Goal: Task Accomplishment & Management: Manage account settings

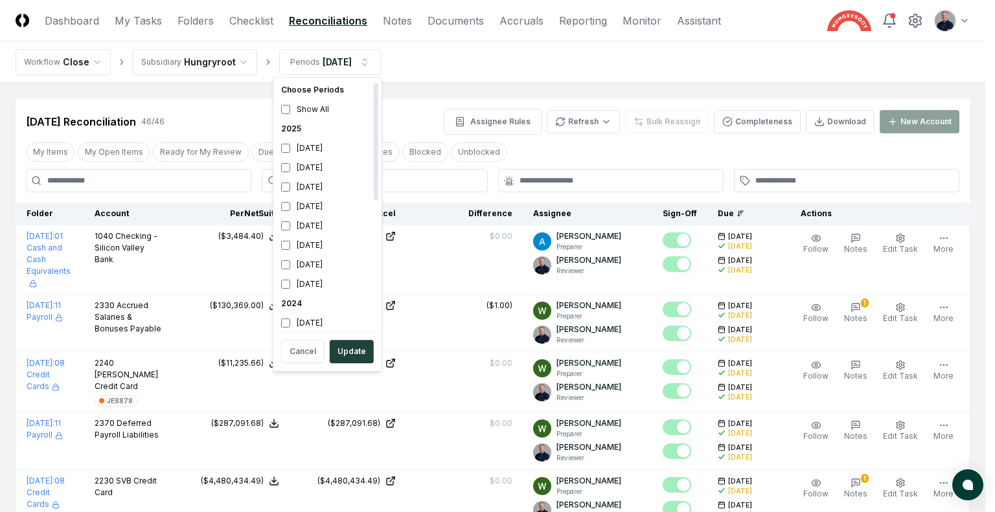
scroll to position [23, 0]
click at [339, 351] on button "Update" at bounding box center [352, 351] width 44 height 23
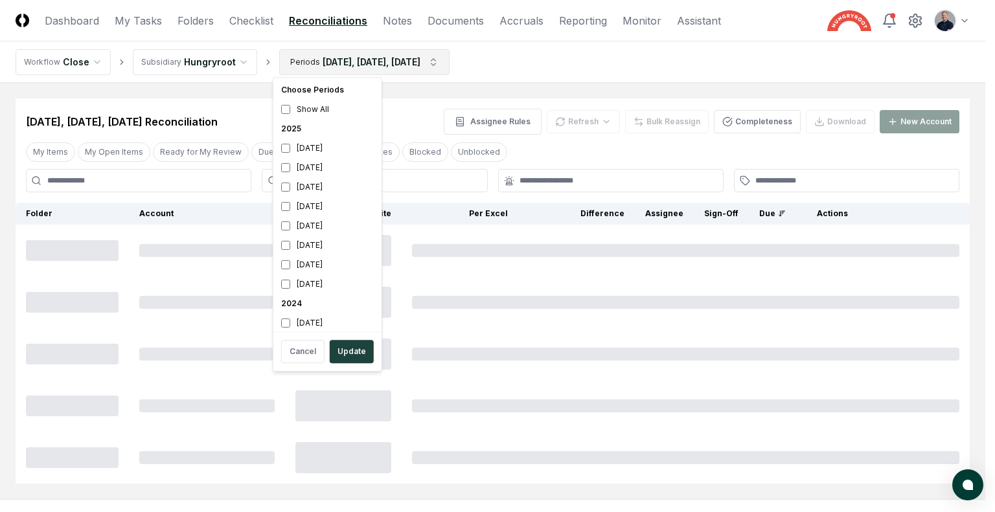
click at [346, 62] on html "CloseCore Dashboard My Tasks Folders Checklist Reconciliations Notes Documents …" at bounding box center [497, 288] width 995 height 576
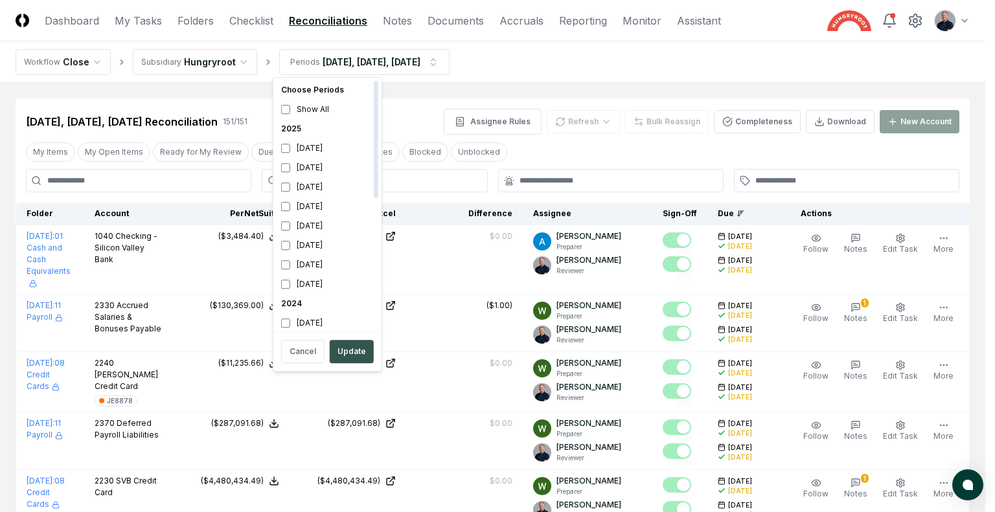
scroll to position [4, 0]
click at [348, 361] on button "Update" at bounding box center [352, 351] width 44 height 23
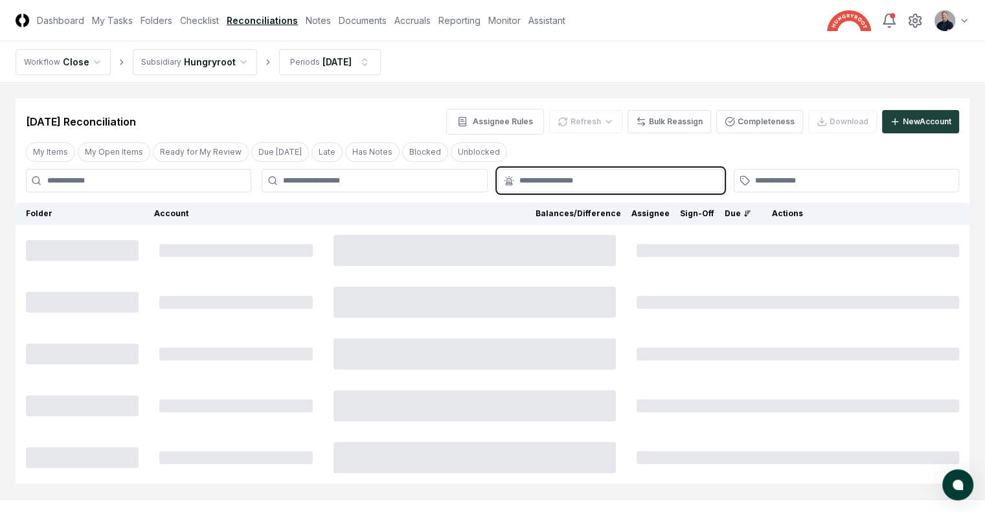
click at [622, 177] on input "text" at bounding box center [617, 181] width 196 height 12
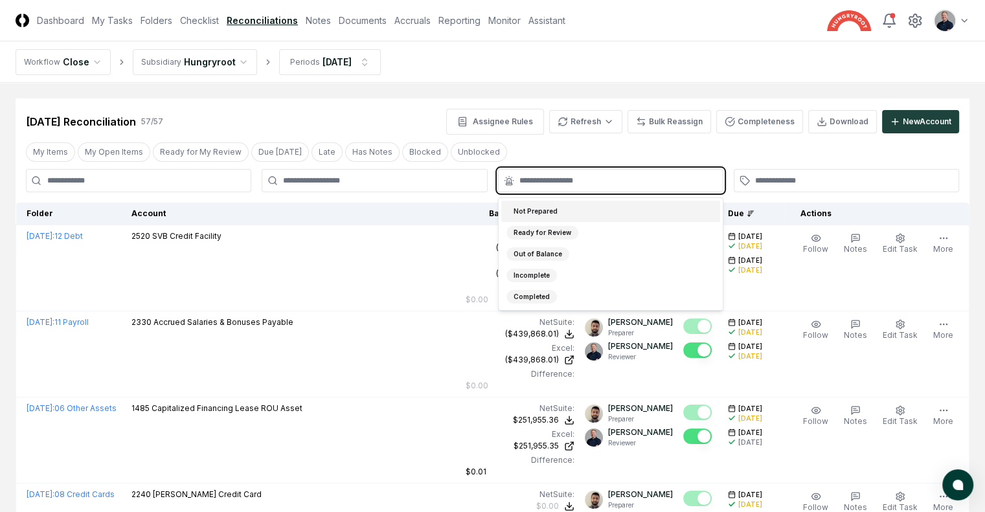
click at [528, 209] on div "Not Prepared" at bounding box center [535, 212] width 58 height 14
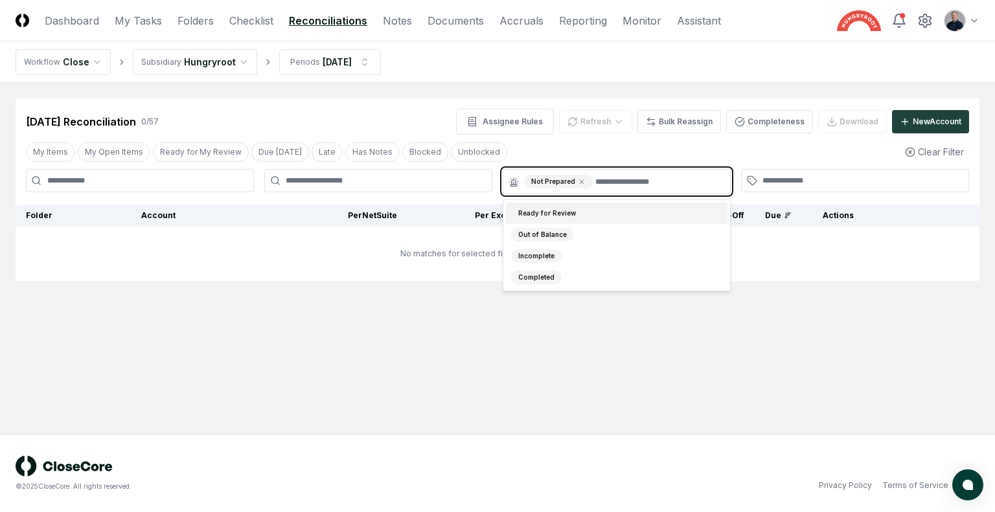
click at [562, 211] on div "Ready for Review" at bounding box center [547, 214] width 72 height 14
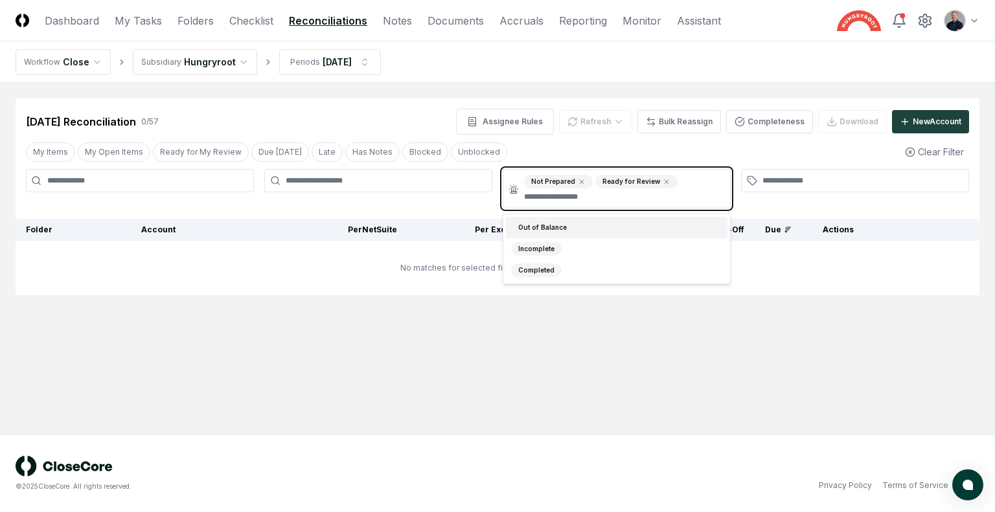
click at [581, 230] on div "Out of Balance" at bounding box center [616, 227] width 221 height 21
click at [587, 230] on div "Incomplete" at bounding box center [616, 229] width 221 height 21
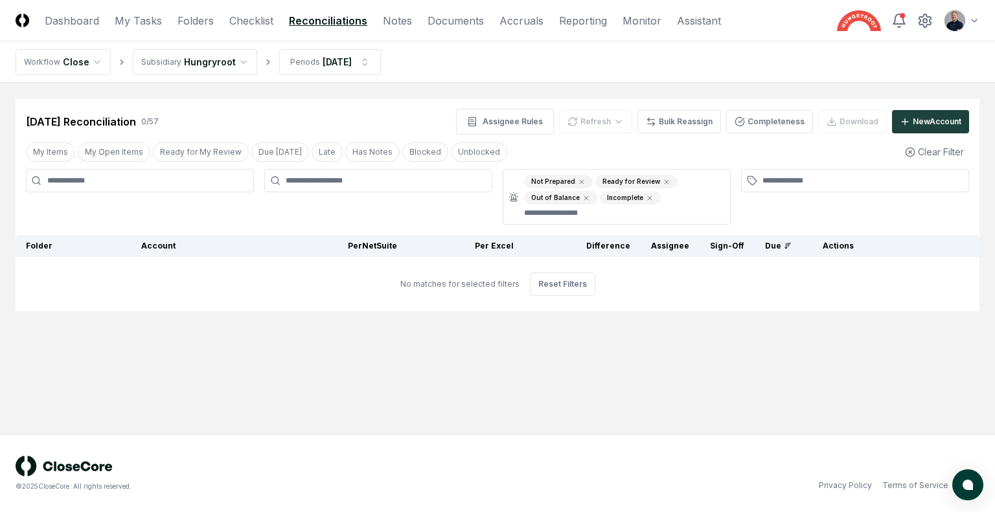
click at [639, 34] on header "CloseCore Dashboard My Tasks Folders Checklist Reconciliations Notes Documents …" at bounding box center [497, 20] width 995 height 41
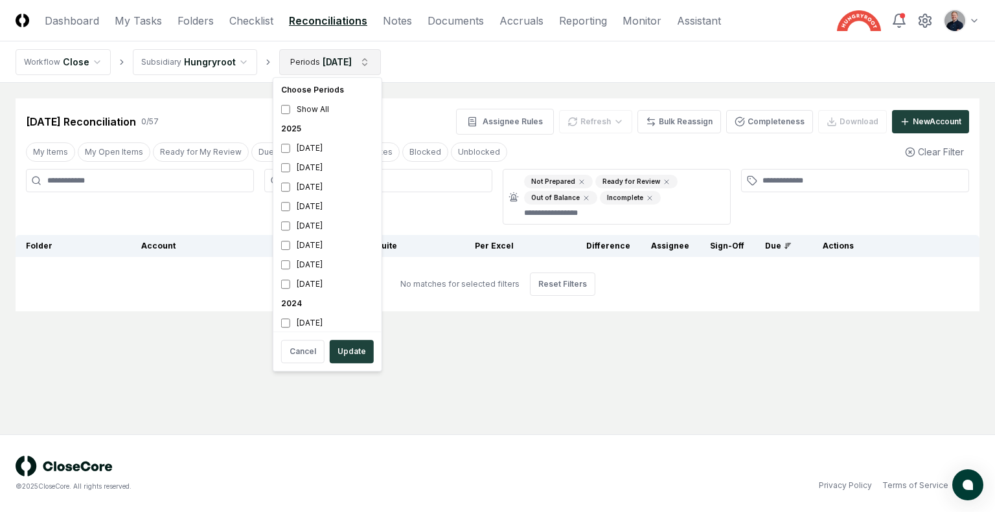
click at [354, 64] on html "CloseCore Dashboard My Tasks Folders Checklist Reconciliations Notes Documents …" at bounding box center [497, 256] width 995 height 512
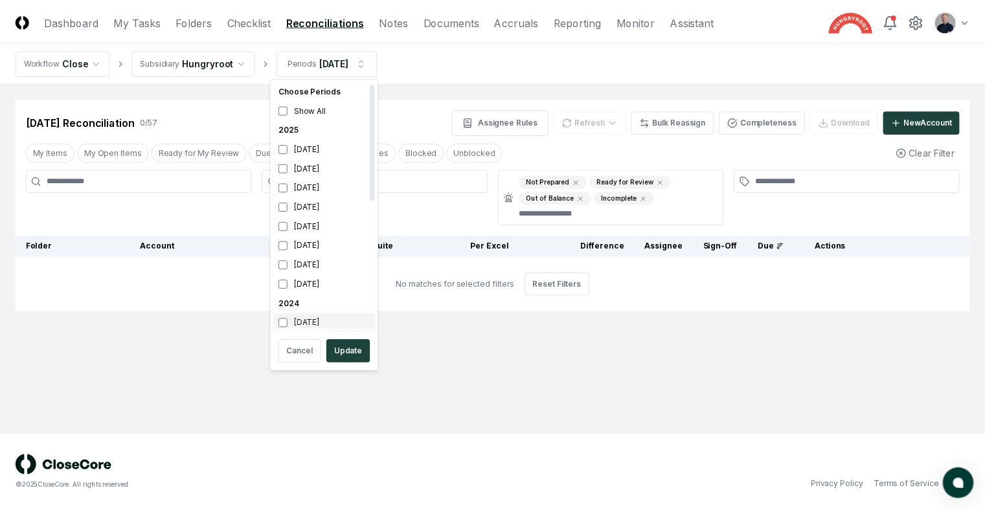
scroll to position [4, 0]
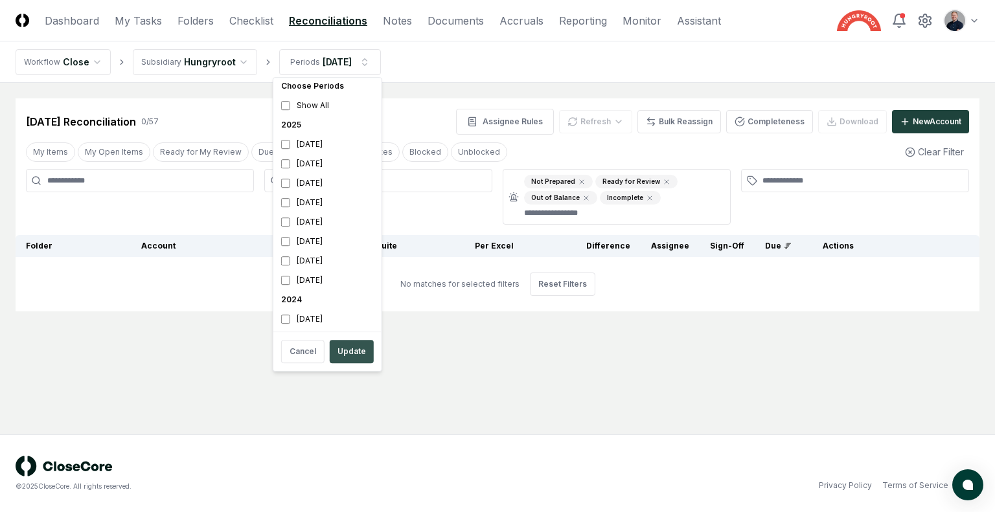
click at [345, 352] on button "Update" at bounding box center [352, 351] width 44 height 23
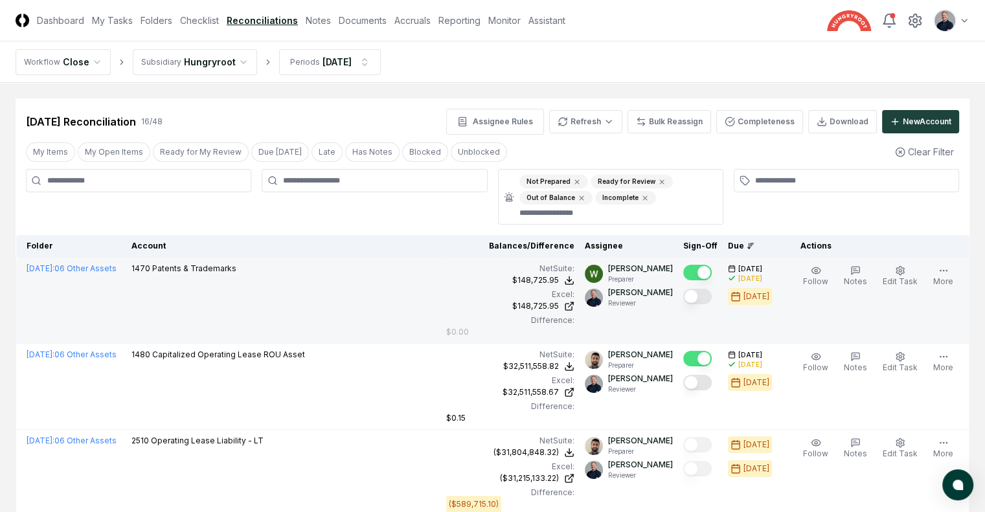
click at [690, 295] on button "Mark complete" at bounding box center [697, 297] width 28 height 16
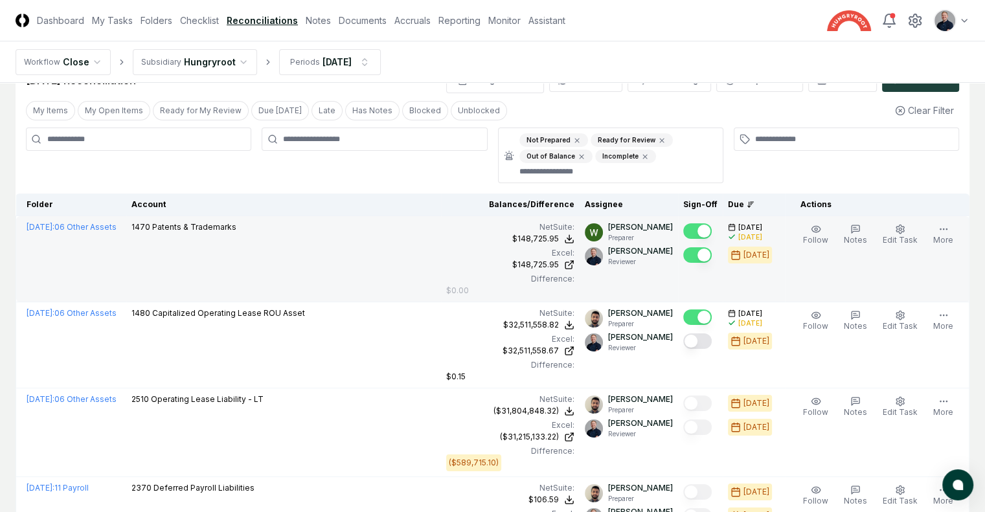
scroll to position [48, 0]
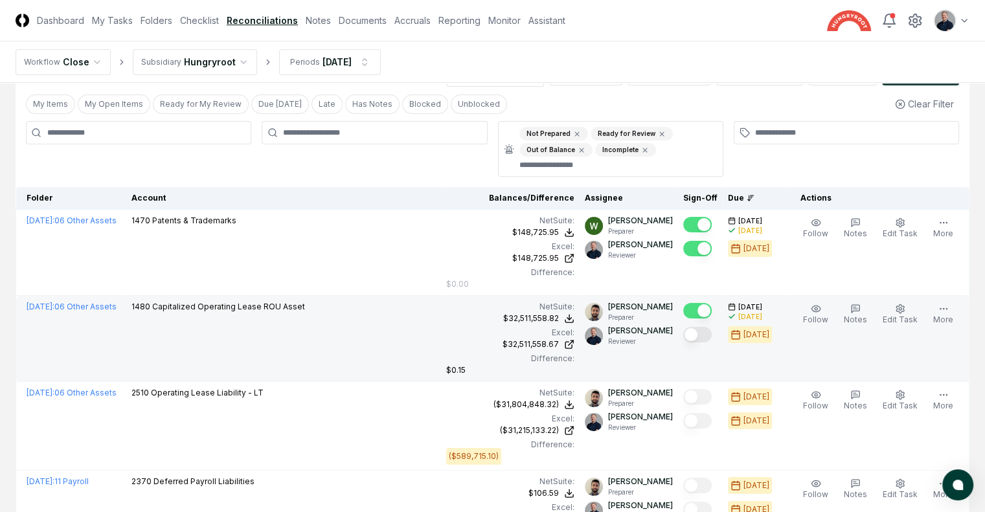
click at [689, 327] on button "Mark complete" at bounding box center [697, 335] width 28 height 16
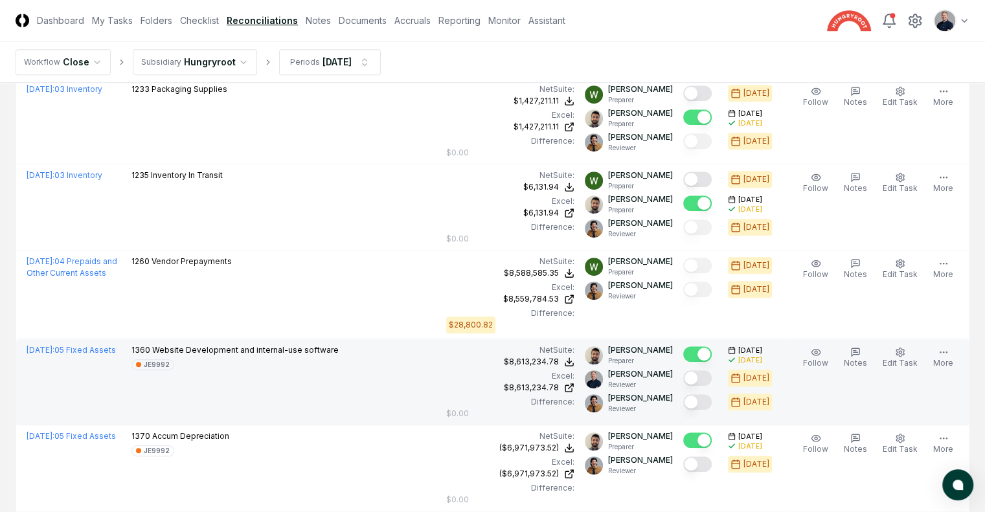
scroll to position [852, 0]
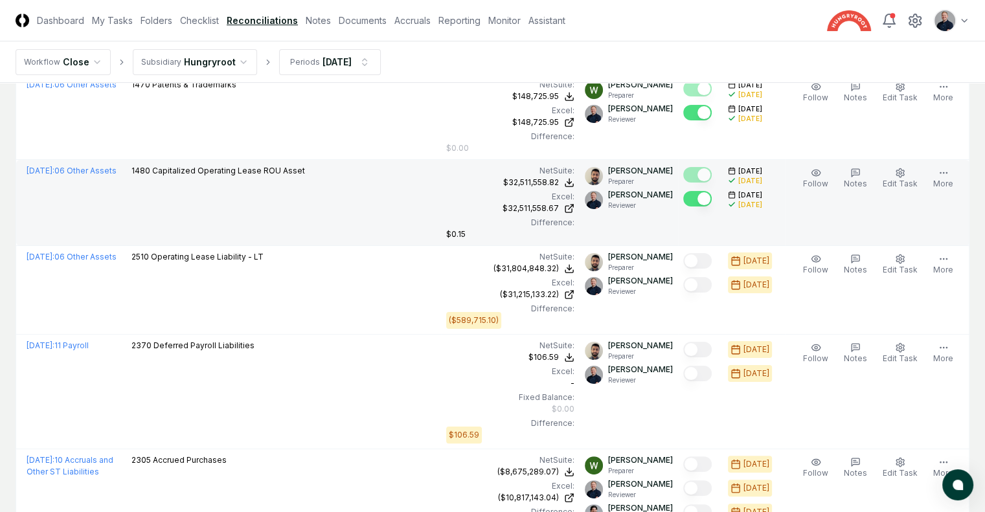
scroll to position [0, 0]
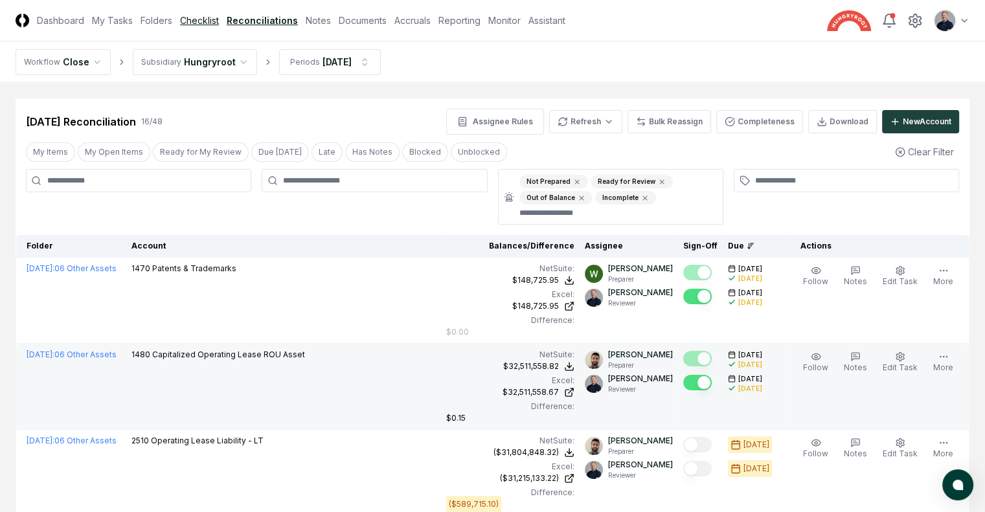
click at [219, 17] on link "Checklist" at bounding box center [199, 21] width 39 height 14
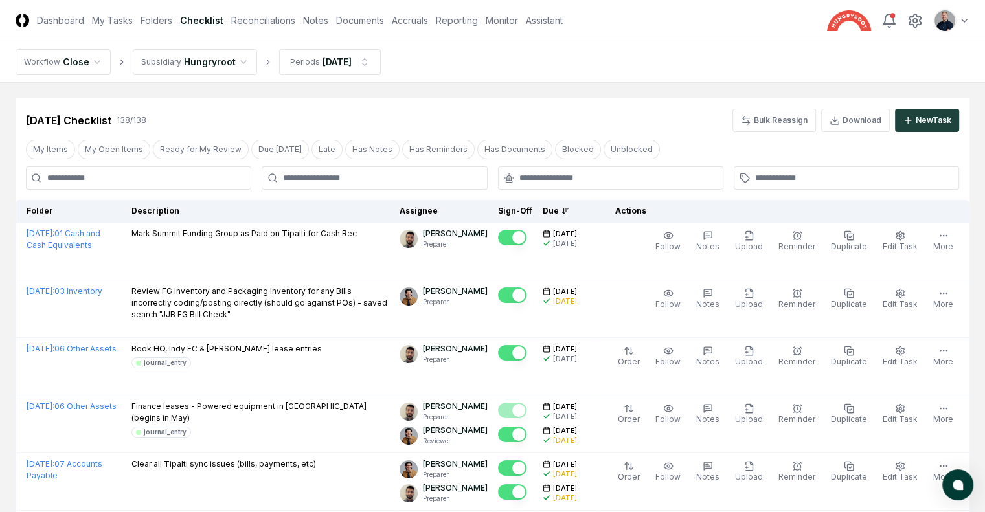
click at [552, 187] on div at bounding box center [610, 177] width 225 height 23
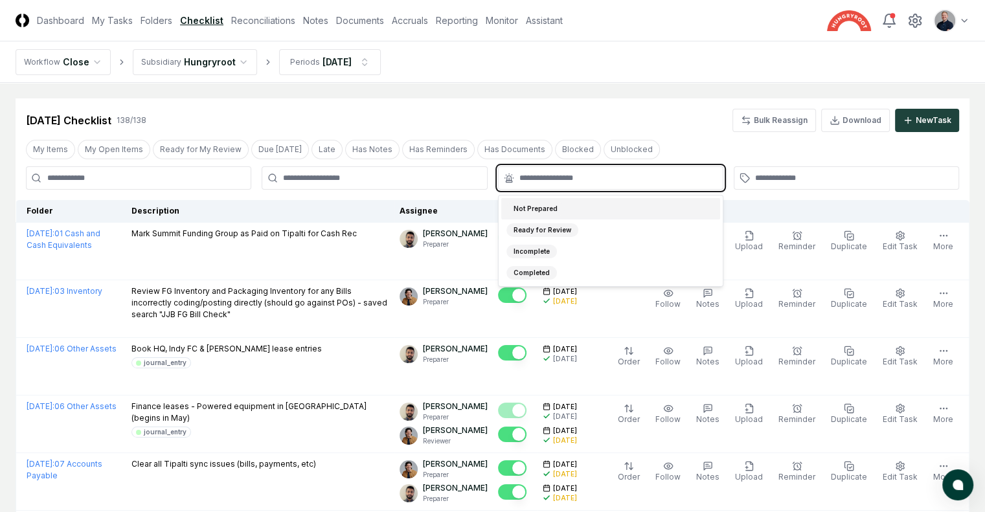
click at [538, 179] on input "text" at bounding box center [617, 178] width 196 height 12
click at [532, 204] on div "Not Prepared" at bounding box center [535, 209] width 58 height 14
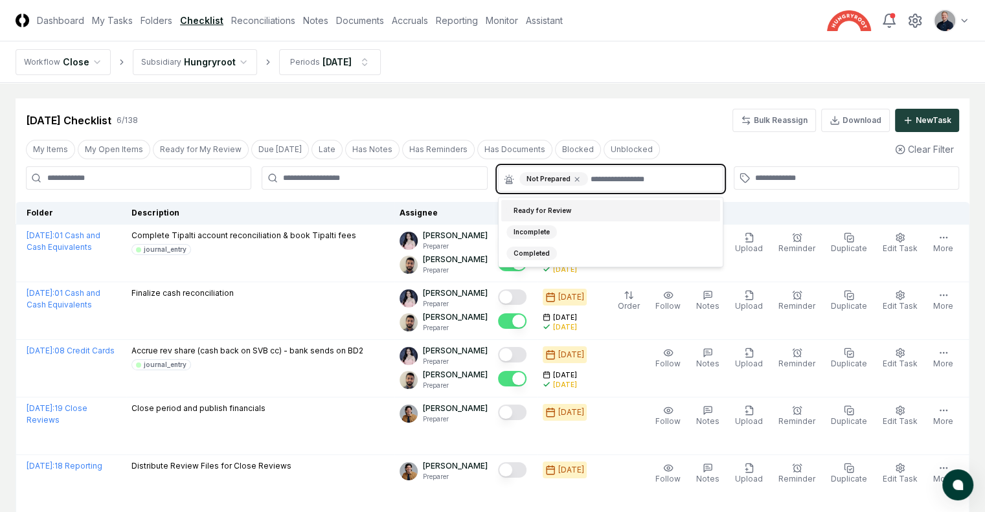
click at [533, 207] on div "Ready for Review" at bounding box center [542, 211] width 72 height 14
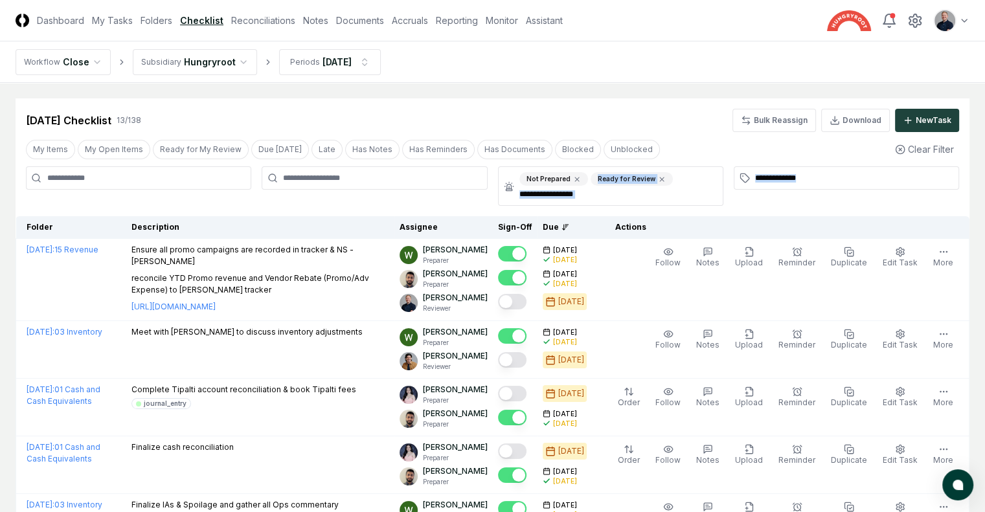
drag, startPoint x: 533, startPoint y: 207, endPoint x: 596, endPoint y: 191, distance: 64.7
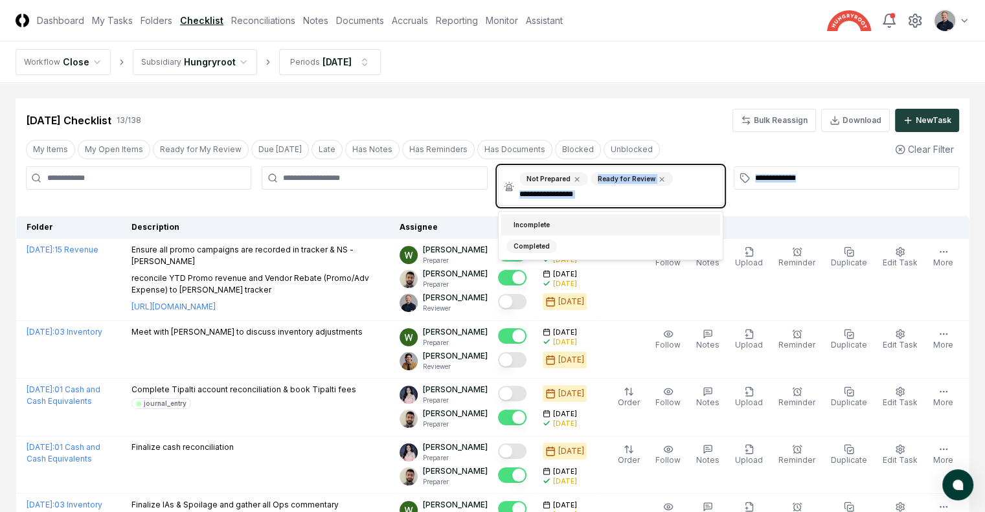
click at [596, 191] on input "text" at bounding box center [617, 194] width 196 height 12
click at [557, 222] on div "Incomplete" at bounding box center [610, 224] width 219 height 21
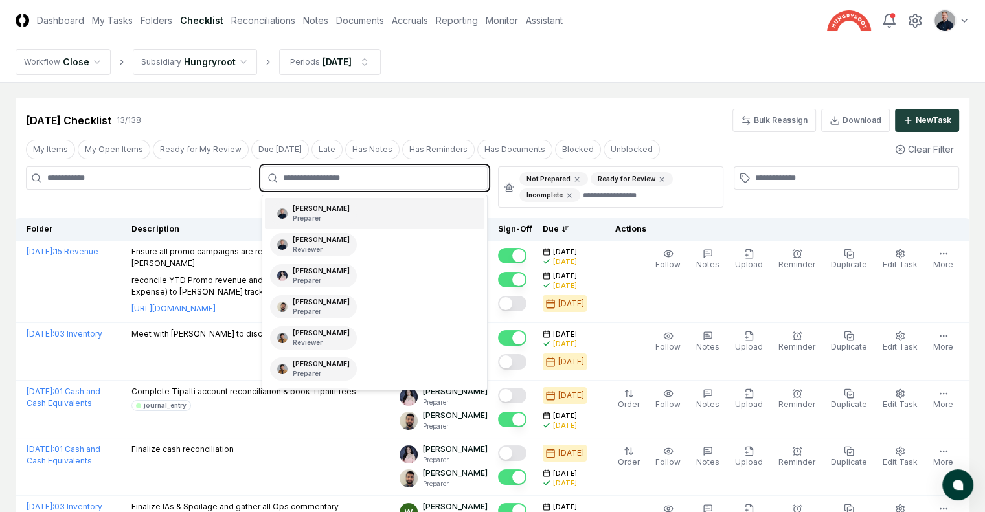
click at [451, 181] on input "text" at bounding box center [381, 178] width 196 height 12
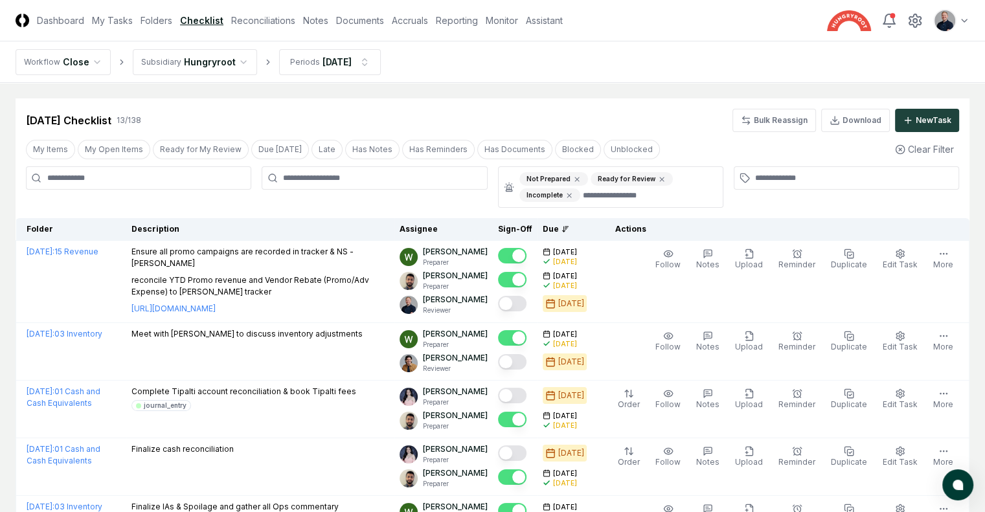
click at [510, 115] on div "[DATE] Checklist 13 / 138 Bulk Reassign Download New Task" at bounding box center [492, 120] width 933 height 23
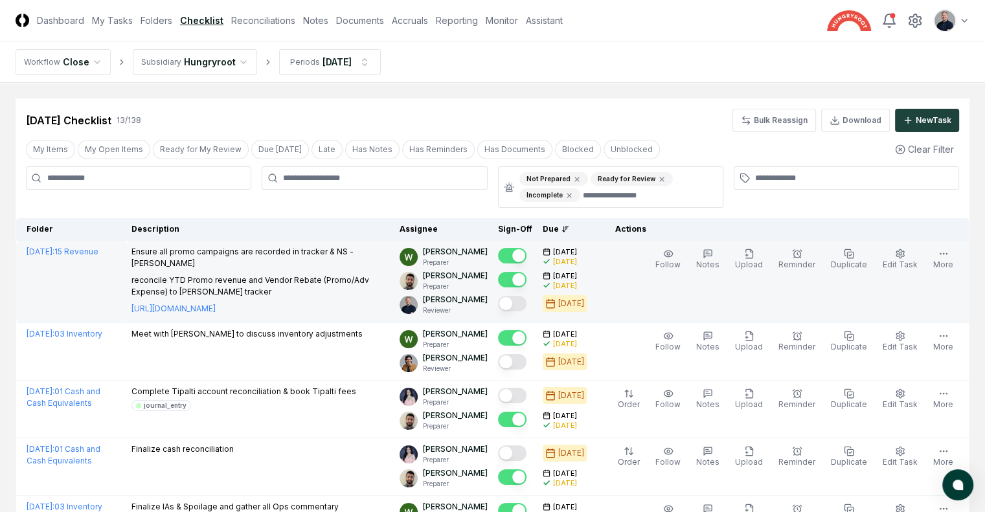
click at [508, 308] on button "Mark complete" at bounding box center [512, 304] width 28 height 16
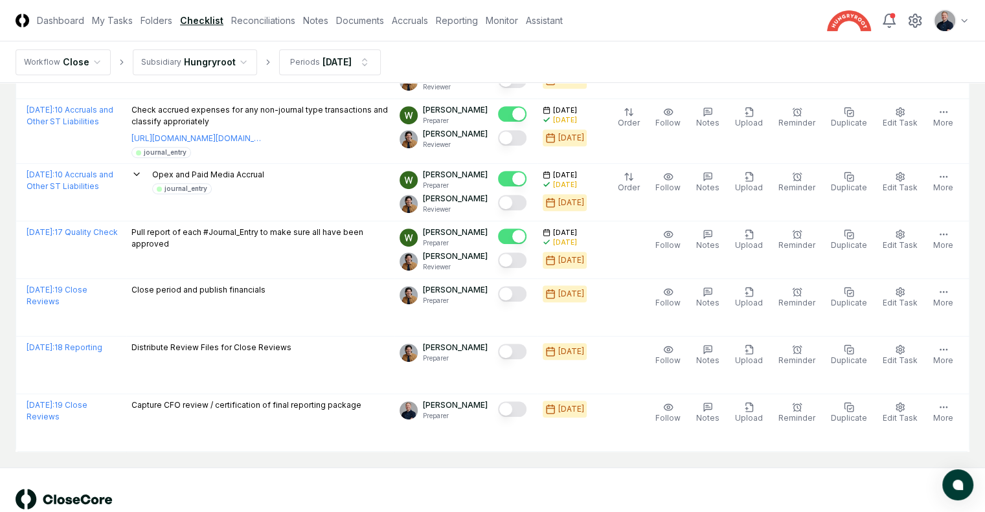
scroll to position [600, 0]
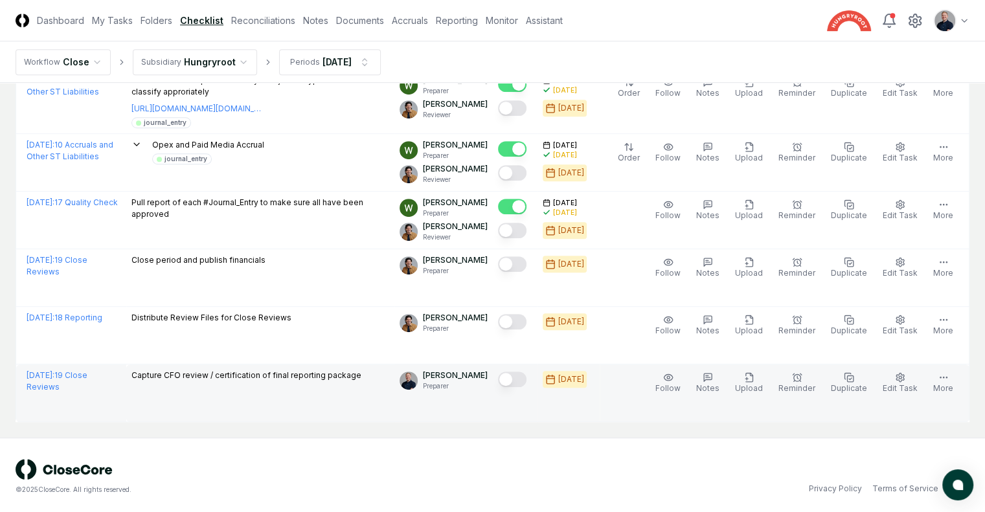
click at [508, 373] on button "Mark complete" at bounding box center [512, 380] width 28 height 16
